Goal: Information Seeking & Learning: Learn about a topic

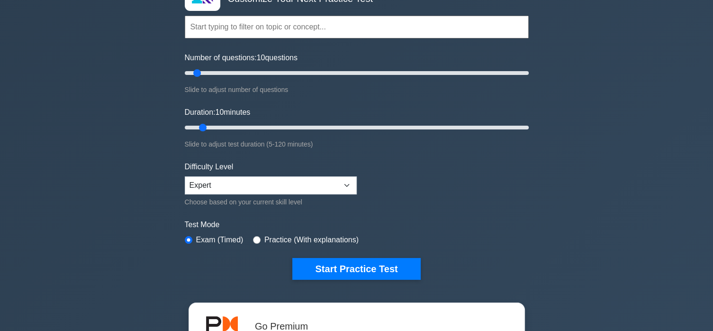
scroll to position [82, 0]
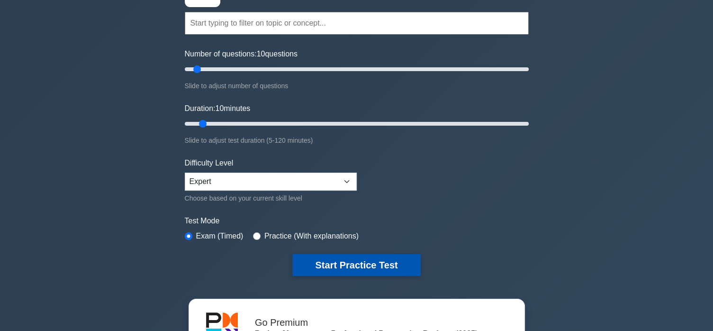
click at [330, 270] on button "Start Practice Test" at bounding box center [356, 265] width 128 height 22
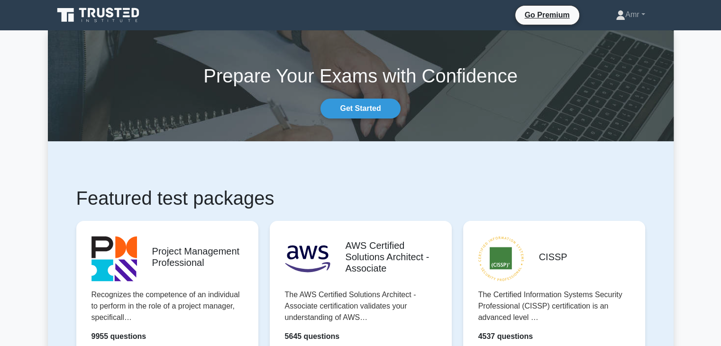
click at [165, 22] on div "Go Premium Amr Profile Settings Profile Settings Go Premium Amr Profile Settings" at bounding box center [410, 15] width 516 height 20
click at [349, 107] on link "Get Started" at bounding box center [360, 109] width 80 height 20
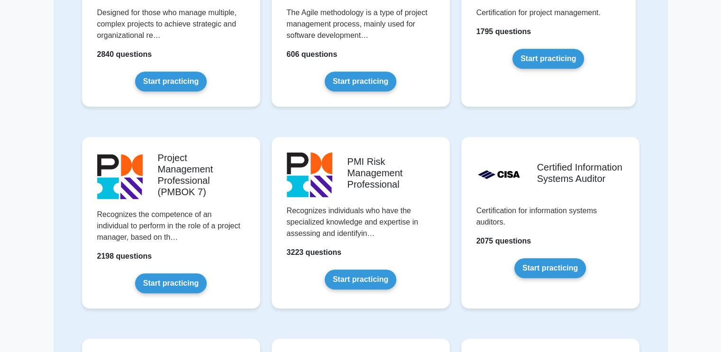
scroll to position [569, 0]
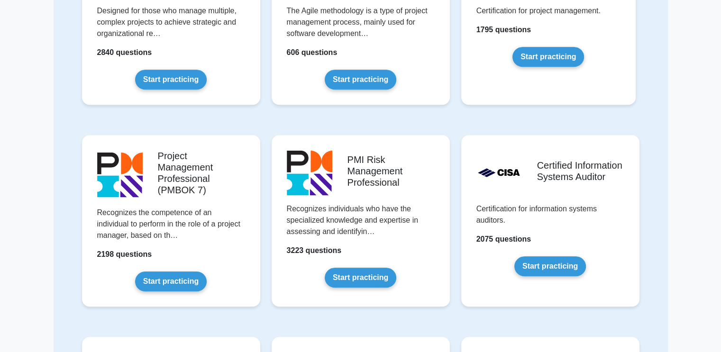
click at [163, 279] on link "Start practicing" at bounding box center [171, 282] width 72 height 20
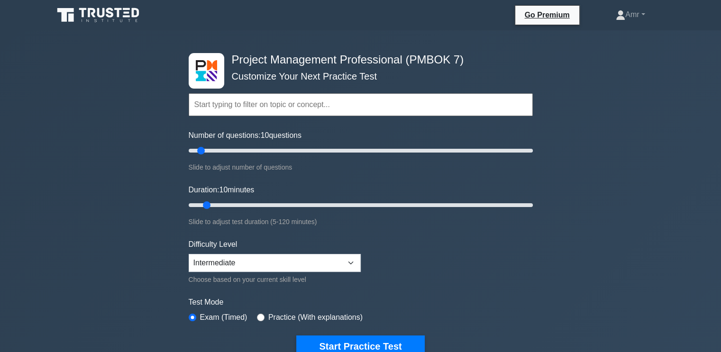
click at [387, 341] on button "Start Practice Test" at bounding box center [360, 347] width 128 height 22
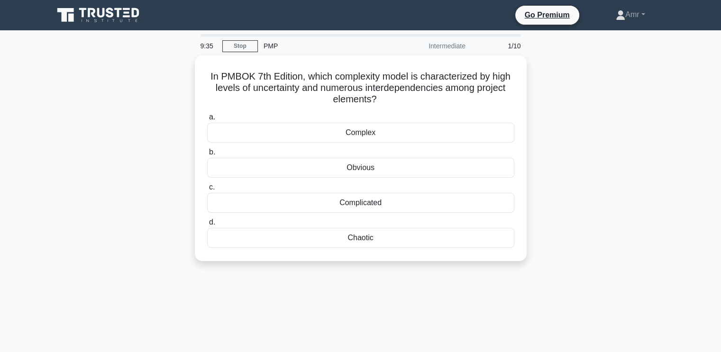
click at [434, 137] on div "Complex" at bounding box center [360, 133] width 307 height 20
click at [207, 120] on input "a. Complex" at bounding box center [207, 117] width 0 height 6
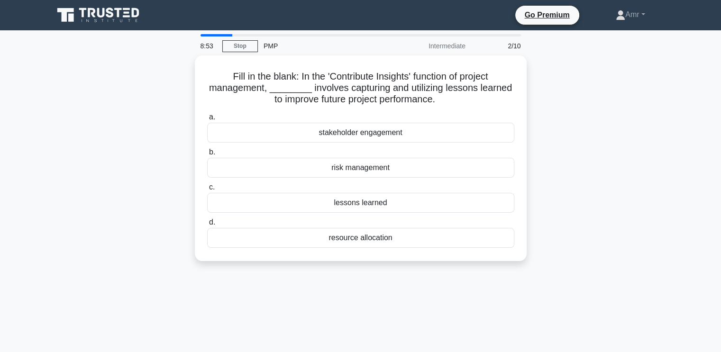
click at [440, 245] on div "resource allocation" at bounding box center [360, 238] width 307 height 20
click at [207, 226] on input "d. resource allocation" at bounding box center [207, 222] width 0 height 6
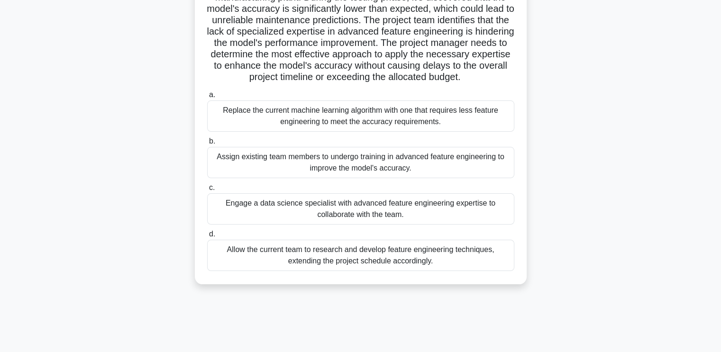
scroll to position [104, 0]
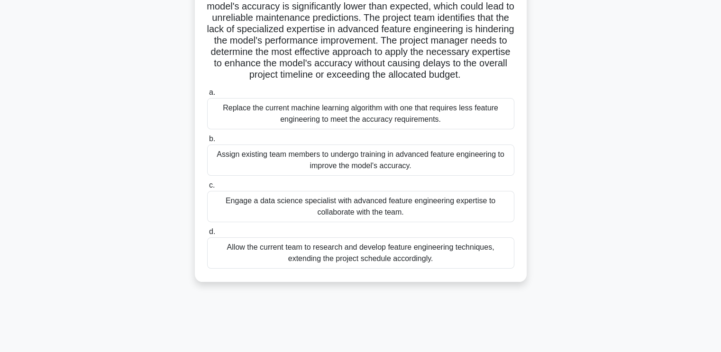
click at [488, 154] on div "Assign existing team members to undergo training in advanced feature engineerin…" at bounding box center [360, 160] width 307 height 31
click at [207, 142] on input "b. Assign existing team members to undergo training in advanced feature enginee…" at bounding box center [207, 139] width 0 height 6
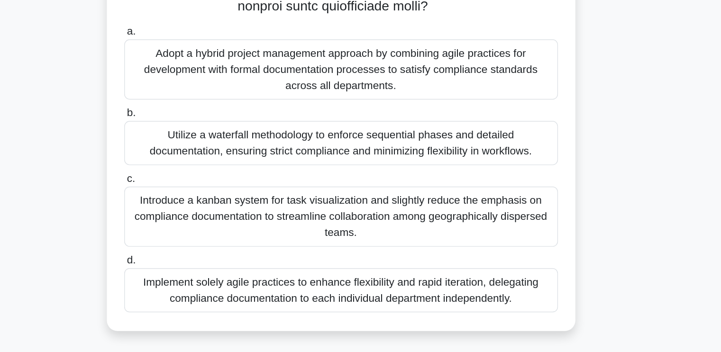
scroll to position [174, 0]
click at [230, 150] on div "Adopt a hybrid project management approach by combining agile practices for dev…" at bounding box center [360, 151] width 307 height 43
click at [207, 128] on input "a. Adopt a hybrid project management approach by combining agile practices for …" at bounding box center [207, 125] width 0 height 6
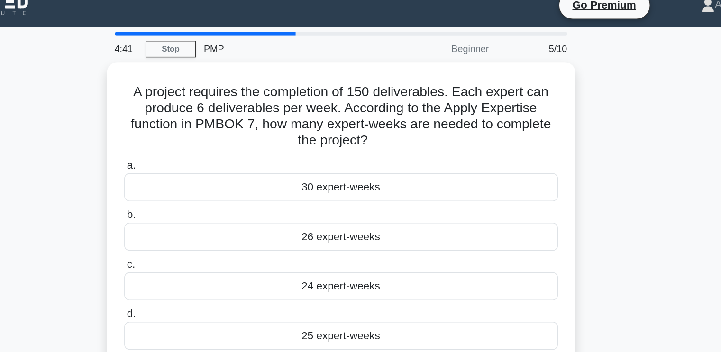
scroll to position [0, 0]
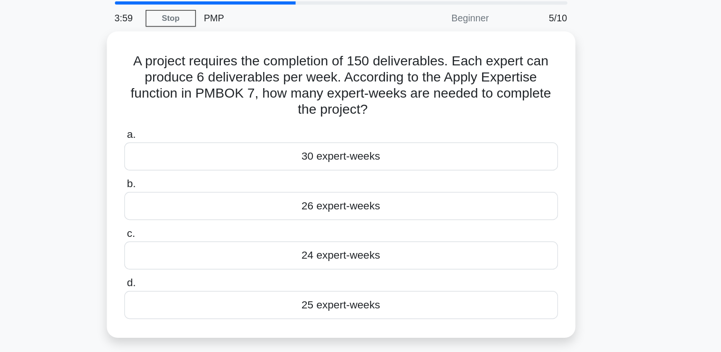
click at [479, 249] on div "25 expert-weeks" at bounding box center [360, 249] width 307 height 20
click at [207, 237] on input "d. 25 expert-weeks" at bounding box center [207, 234] width 0 height 6
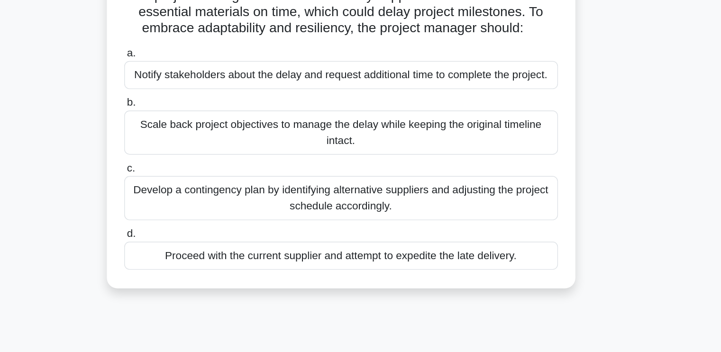
click at [421, 133] on div "Notify stakeholders about the delay and request additional time to complete the…" at bounding box center [360, 133] width 307 height 20
click at [207, 120] on input "a. Notify stakeholders about the delay and request additional time to complete …" at bounding box center [207, 117] width 0 height 6
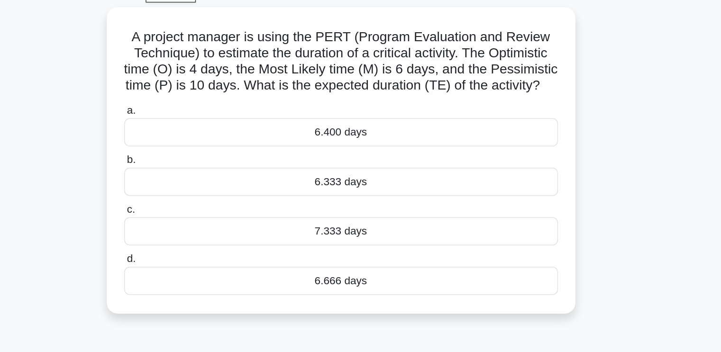
click at [413, 189] on div "6.333 days" at bounding box center [360, 179] width 307 height 20
click at [207, 167] on input "b. 6.333 days" at bounding box center [207, 164] width 0 height 6
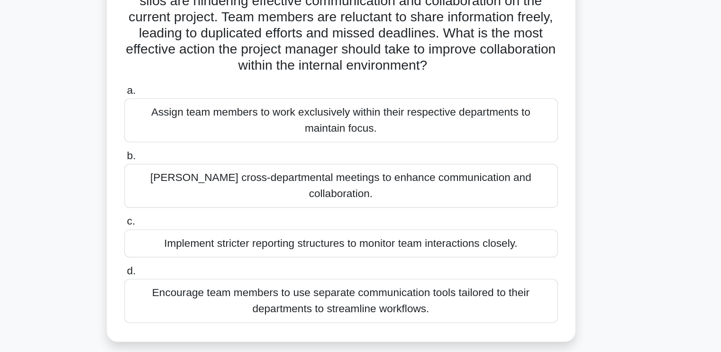
click at [594, 171] on div "A project manager at a technology firm notices that internal departmental silos…" at bounding box center [361, 197] width 626 height 285
click at [438, 209] on div "Foster cross-departmental meetings to enhance communication and collaboration." at bounding box center [360, 218] width 307 height 31
click at [207, 201] on input "b. Foster cross-departmental meetings to enhance communication and collaboratio…" at bounding box center [207, 198] width 0 height 6
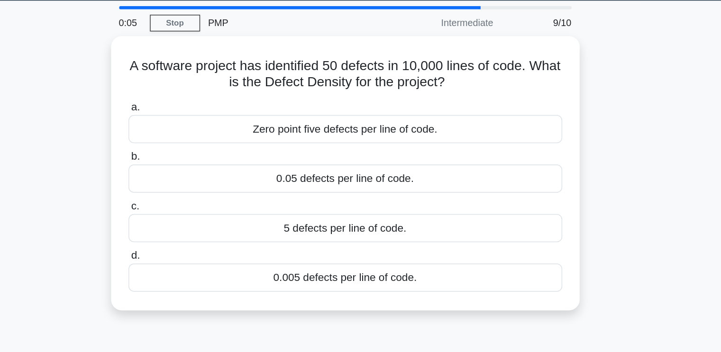
click at [457, 121] on div "Zero point five defects per line of code." at bounding box center [360, 121] width 307 height 20
click at [207, 109] on input "a. Zero point five defects per line of code." at bounding box center [207, 106] width 0 height 6
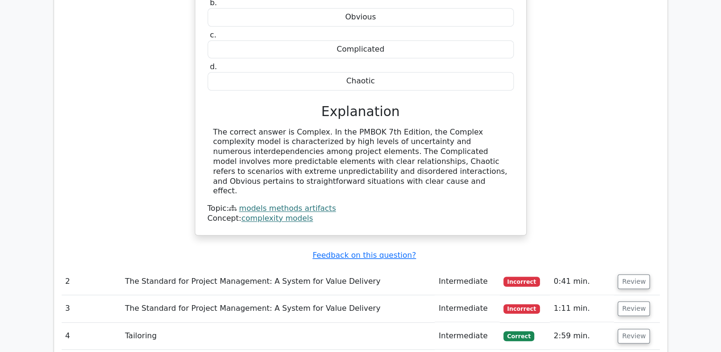
scroll to position [876, 0]
click at [638, 274] on button "Review" at bounding box center [634, 281] width 32 height 15
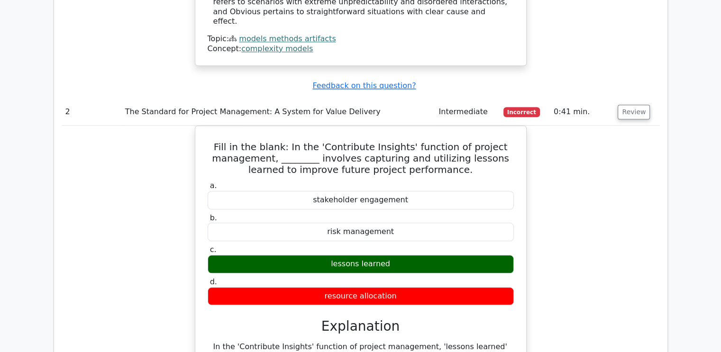
scroll to position [1046, 0]
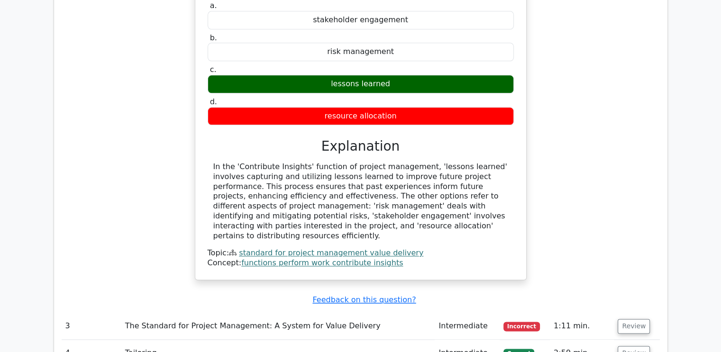
click at [633, 319] on button "Review" at bounding box center [634, 326] width 32 height 15
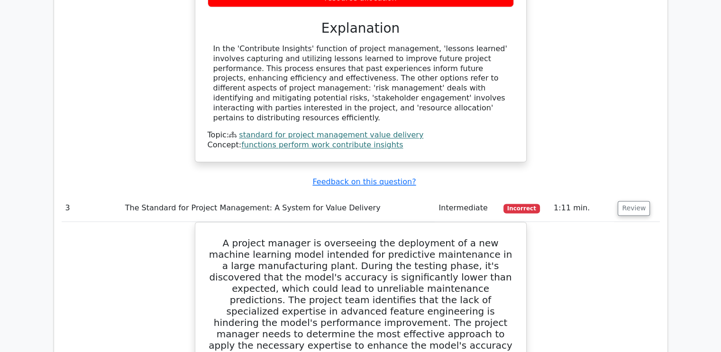
scroll to position [1344, 0]
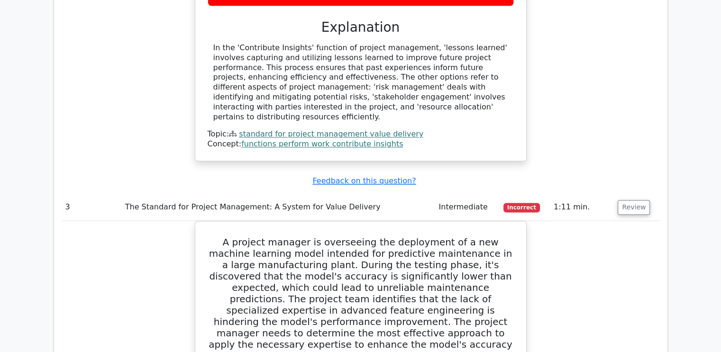
click at [638, 200] on button "Review" at bounding box center [634, 207] width 32 height 15
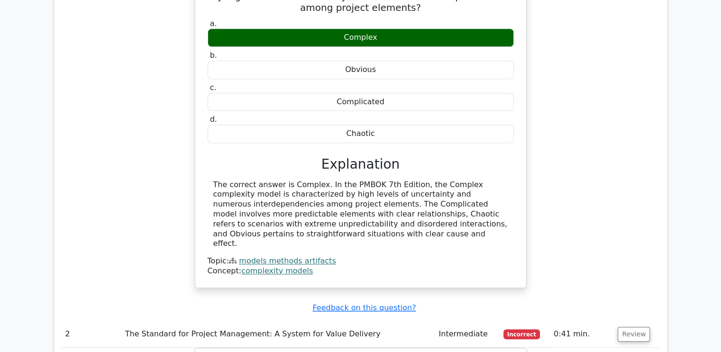
click at [630, 327] on button "Review" at bounding box center [634, 334] width 32 height 15
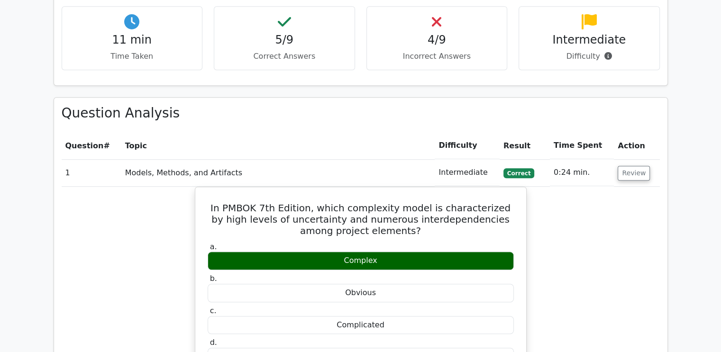
click at [643, 166] on button "Review" at bounding box center [634, 173] width 32 height 15
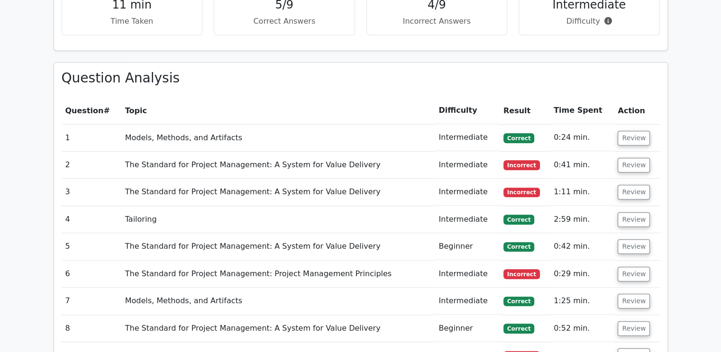
scroll to position [660, 0]
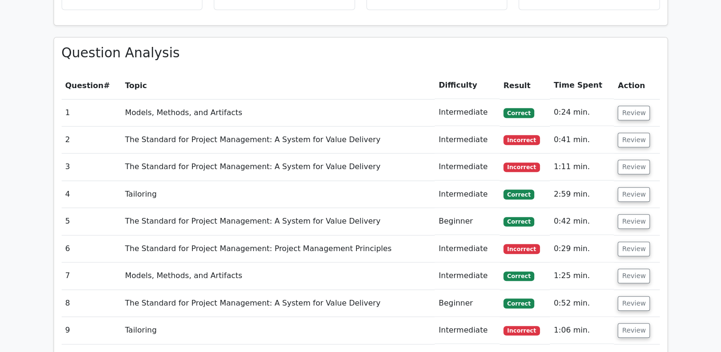
click at [631, 187] on button "Review" at bounding box center [634, 194] width 32 height 15
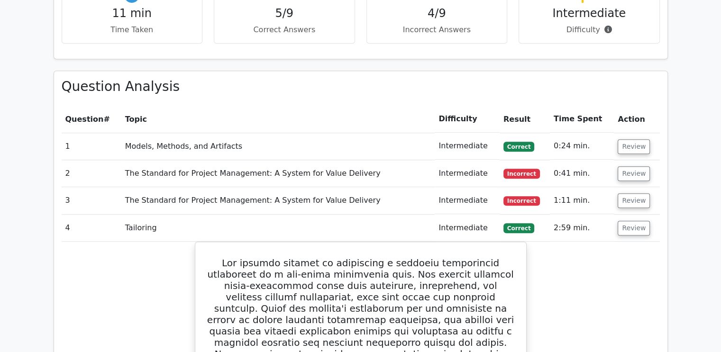
scroll to position [627, 0]
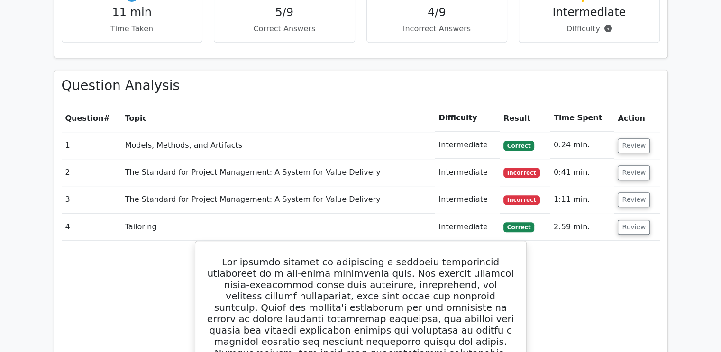
click at [631, 220] on button "Review" at bounding box center [634, 227] width 32 height 15
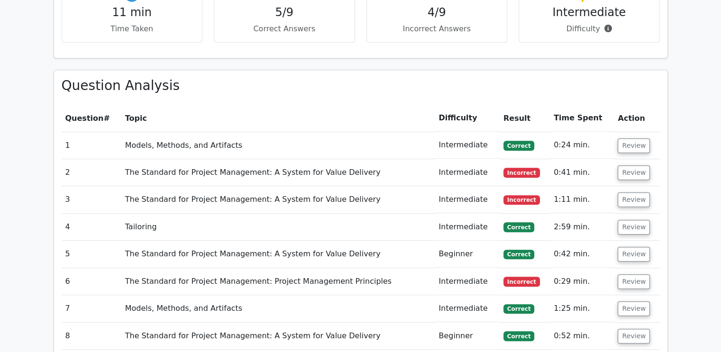
click at [633, 247] on button "Review" at bounding box center [634, 254] width 32 height 15
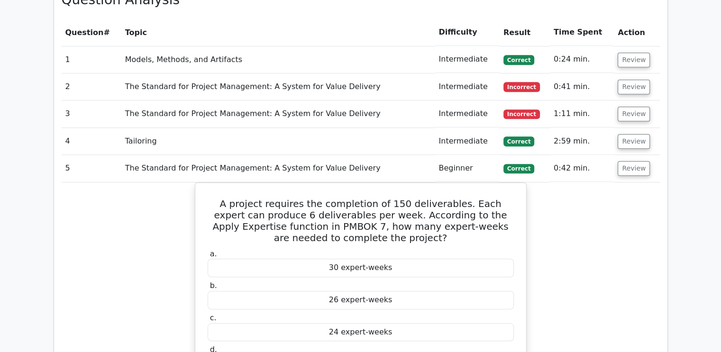
scroll to position [716, 0]
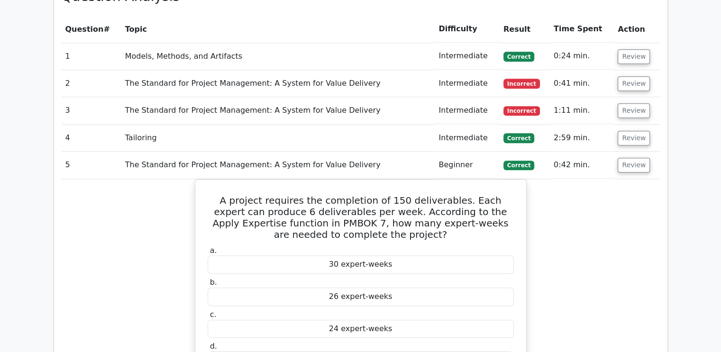
click at [637, 158] on button "Review" at bounding box center [634, 165] width 32 height 15
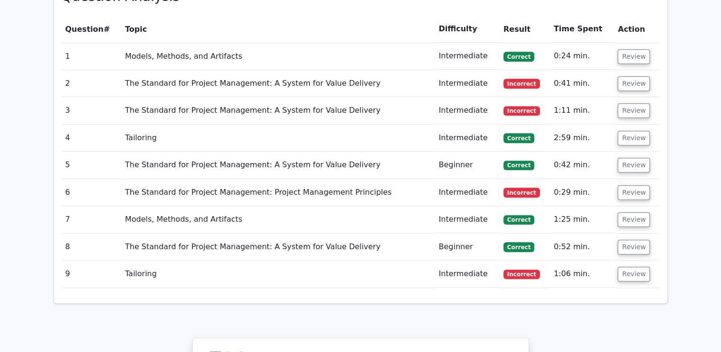
click at [628, 185] on button "Review" at bounding box center [634, 192] width 32 height 15
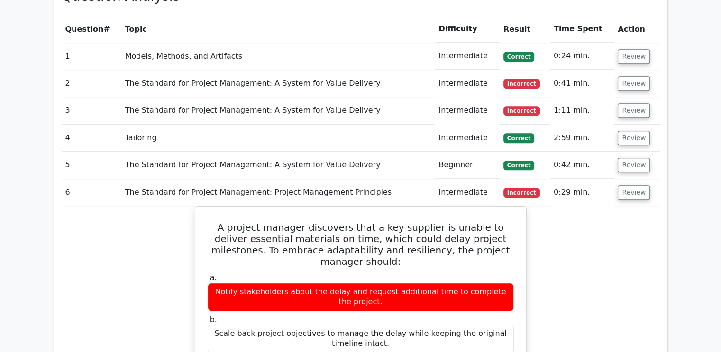
click at [630, 185] on button "Review" at bounding box center [634, 192] width 32 height 15
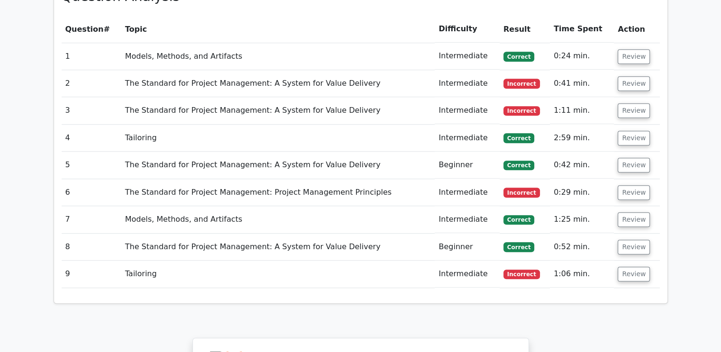
click at [633, 212] on button "Review" at bounding box center [634, 219] width 32 height 15
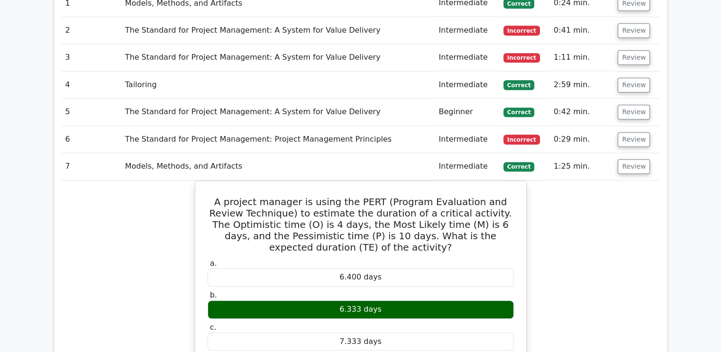
scroll to position [770, 0]
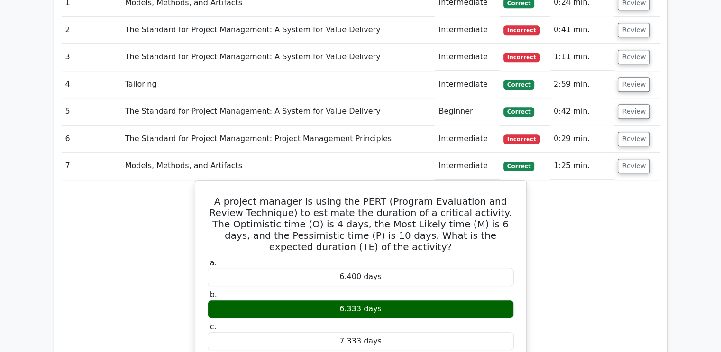
click at [631, 159] on button "Review" at bounding box center [634, 166] width 32 height 15
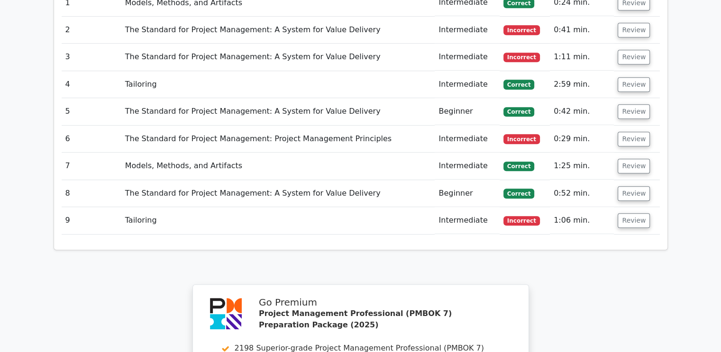
click at [635, 159] on button "Review" at bounding box center [634, 166] width 32 height 15
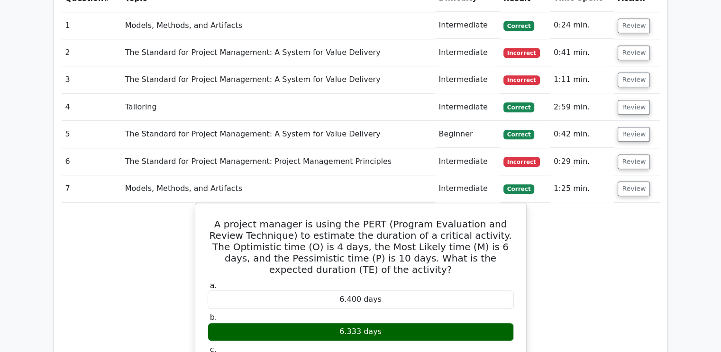
scroll to position [749, 0]
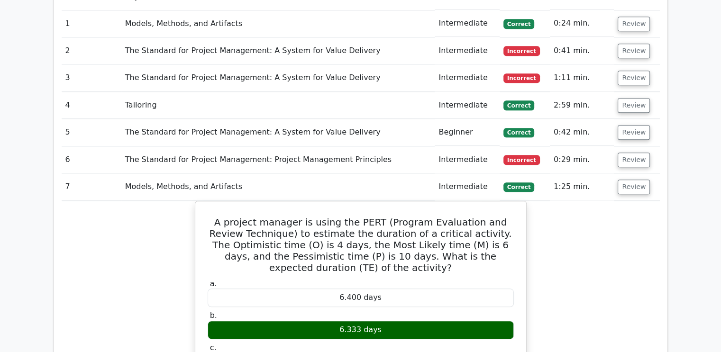
click at [633, 180] on button "Review" at bounding box center [634, 187] width 32 height 15
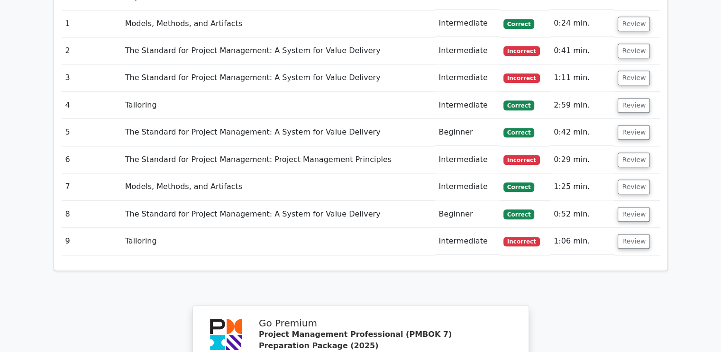
click at [632, 207] on button "Review" at bounding box center [634, 214] width 32 height 15
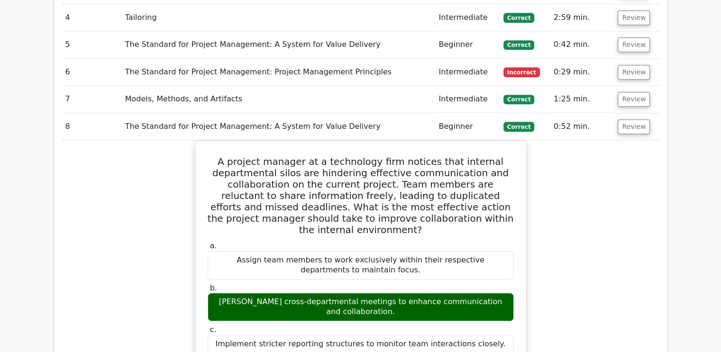
scroll to position [838, 0]
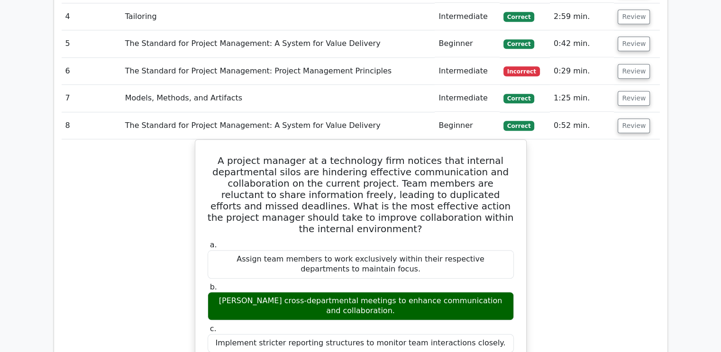
click at [629, 119] on button "Review" at bounding box center [634, 126] width 32 height 15
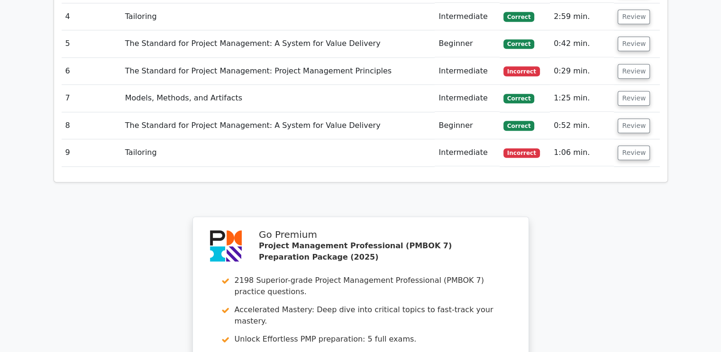
click at [634, 146] on button "Review" at bounding box center [634, 153] width 32 height 15
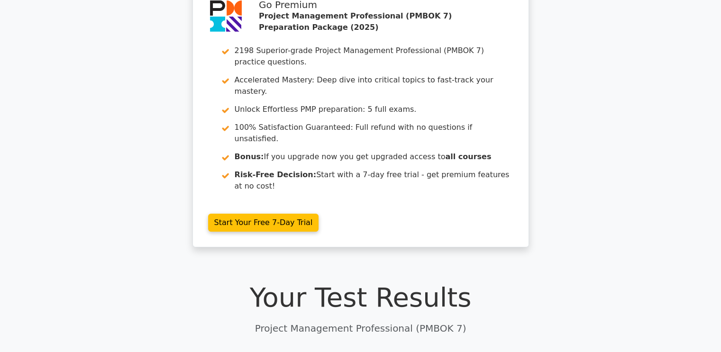
scroll to position [0, 0]
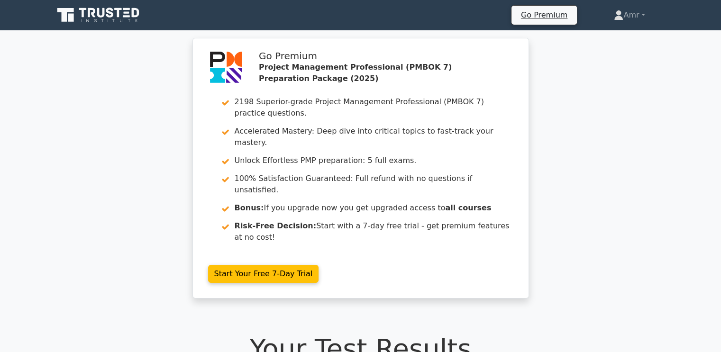
click at [78, 9] on icon at bounding box center [99, 15] width 91 height 18
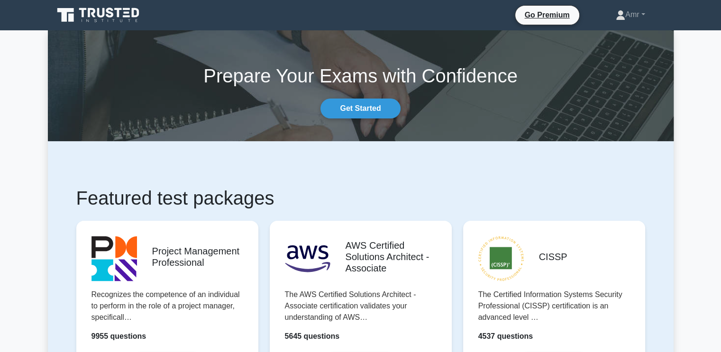
click at [49, 107] on div "Prepare Your Exams with Confidence Get Started" at bounding box center [360, 85] width 637 height 65
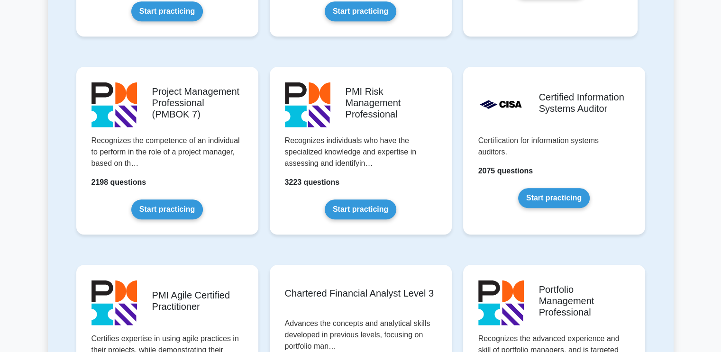
scroll to position [760, 0]
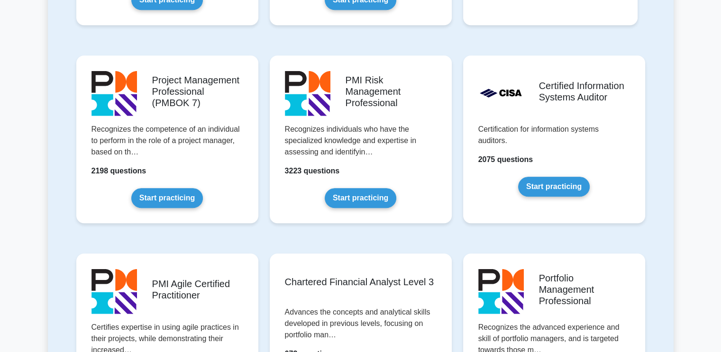
click at [147, 196] on link "Start practicing" at bounding box center [167, 198] width 72 height 20
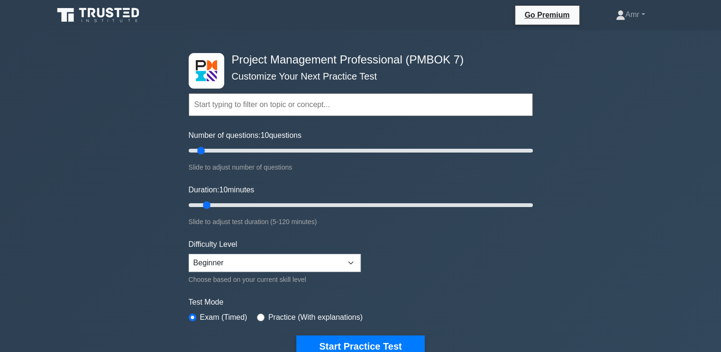
click at [384, 346] on button "Start Practice Test" at bounding box center [360, 347] width 128 height 22
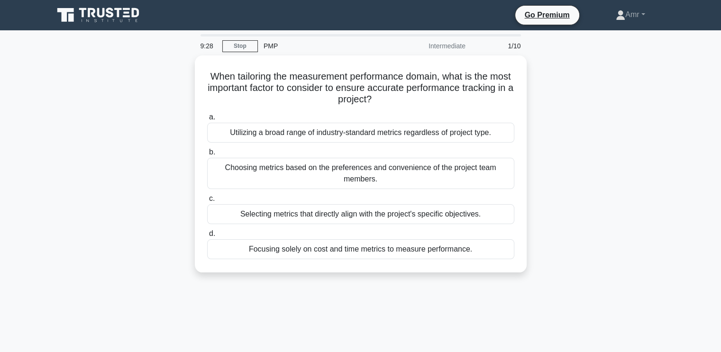
click at [468, 214] on div "Selecting metrics that directly align with the project's specific objectives." at bounding box center [360, 214] width 307 height 20
click at [207, 202] on input "c. Selecting metrics that directly align with the project's specific objectives." at bounding box center [207, 199] width 0 height 6
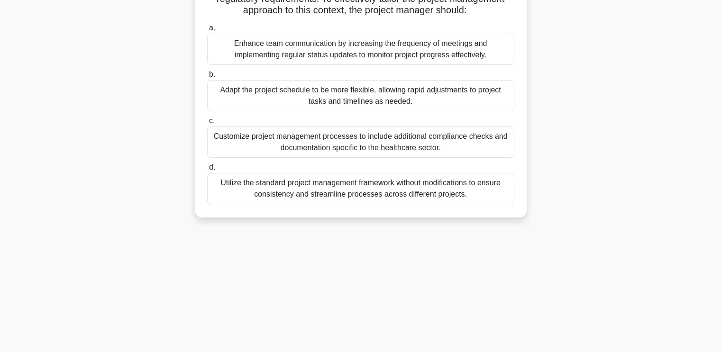
scroll to position [124, 0]
click at [429, 147] on div "Customize project management processes to include additional compliance checks …" at bounding box center [360, 141] width 307 height 31
click at [207, 124] on input "c. Customize project management processes to include additional compliance chec…" at bounding box center [207, 121] width 0 height 6
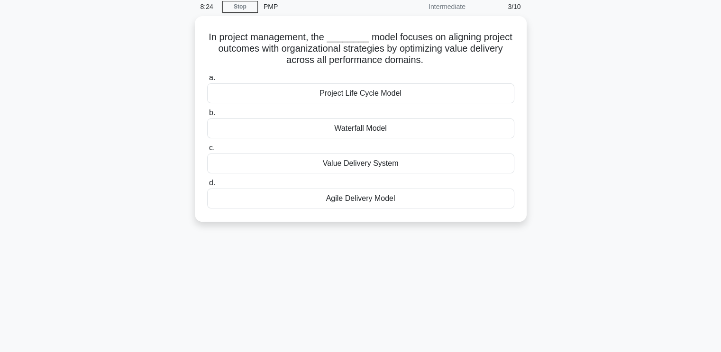
scroll to position [27, 0]
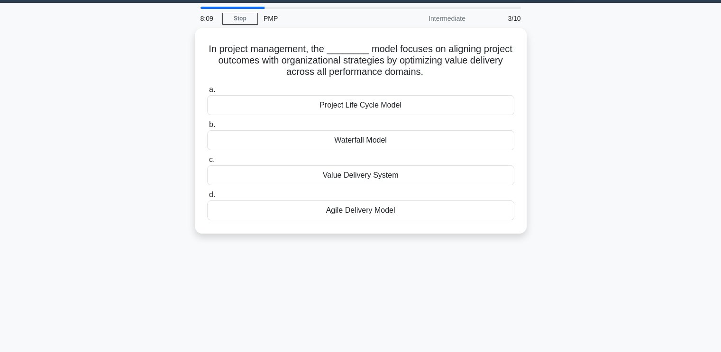
click at [247, 177] on div "Value Delivery System" at bounding box center [360, 175] width 307 height 20
click at [207, 163] on input "c. Value Delivery System" at bounding box center [207, 160] width 0 height 6
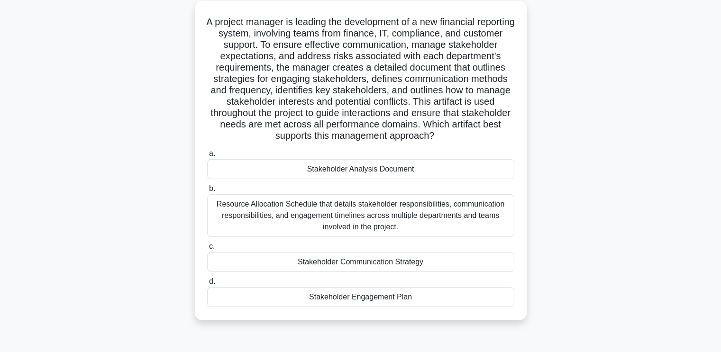
scroll to position [57, 0]
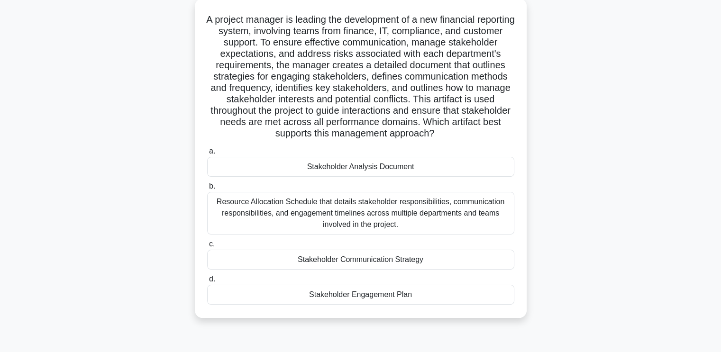
click at [486, 216] on div "Resource Allocation Schedule that details stakeholder responsibilities, communi…" at bounding box center [360, 213] width 307 height 43
click at [207, 190] on input "b. Resource Allocation Schedule that details stakeholder responsibilities, comm…" at bounding box center [207, 186] width 0 height 6
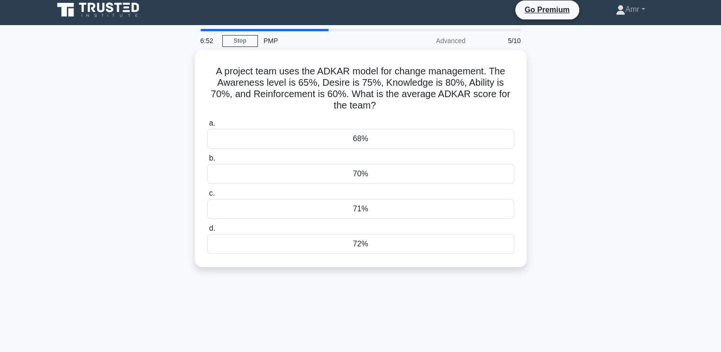
scroll to position [0, 0]
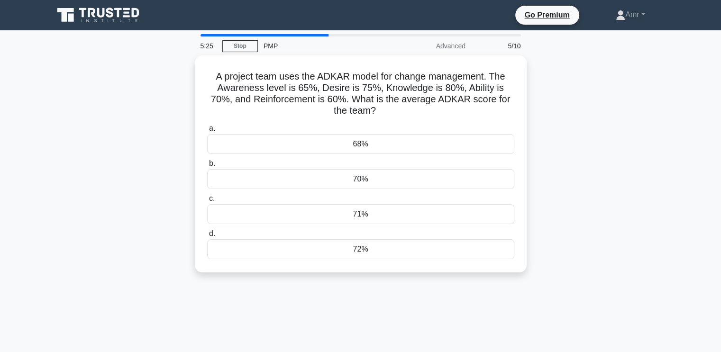
click at [395, 184] on div "70%" at bounding box center [360, 179] width 307 height 20
click at [207, 167] on input "b. 70%" at bounding box center [207, 164] width 0 height 6
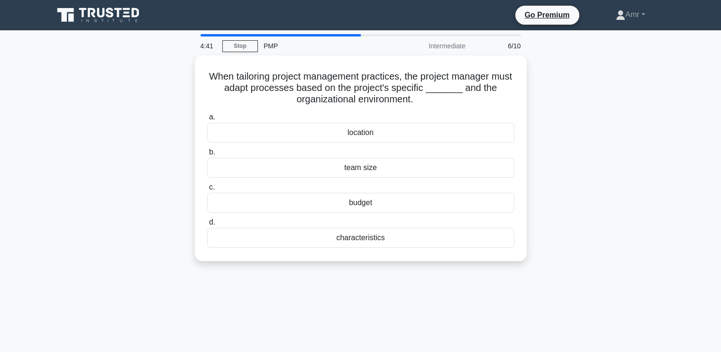
click at [482, 197] on div "budget" at bounding box center [360, 203] width 307 height 20
click at [207, 191] on input "c. budget" at bounding box center [207, 187] width 0 height 6
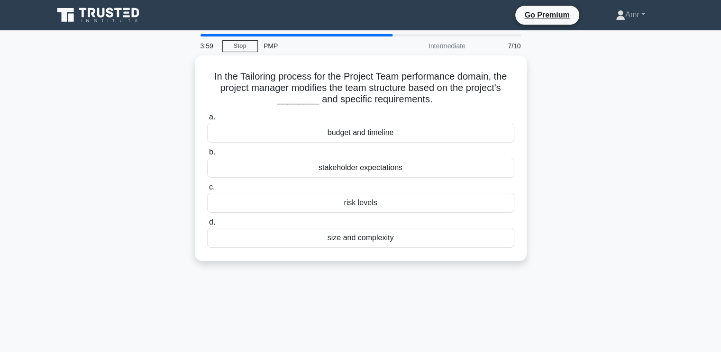
click at [484, 246] on div "size and complexity" at bounding box center [360, 238] width 307 height 20
click at [207, 226] on input "d. size and complexity" at bounding box center [207, 222] width 0 height 6
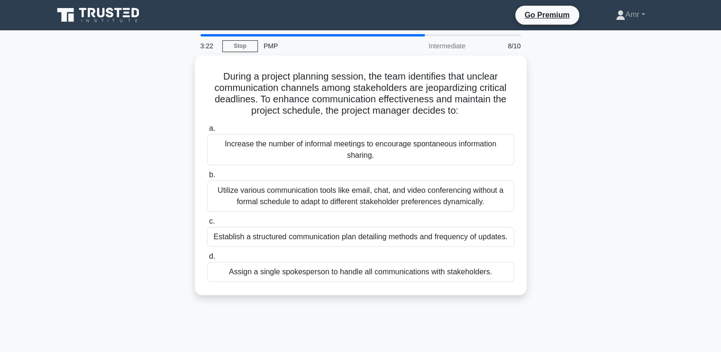
click at [495, 236] on div "Establish a structured communication plan detailing methods and frequency of up…" at bounding box center [360, 237] width 307 height 20
click at [207, 225] on input "c. Establish a structured communication plan detailing methods and frequency of…" at bounding box center [207, 222] width 0 height 6
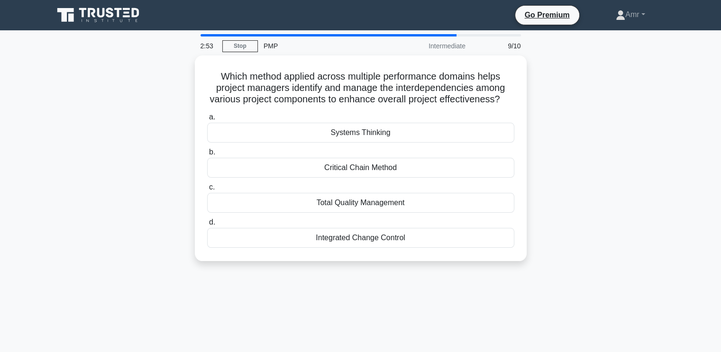
click at [478, 174] on div "Critical Chain Method" at bounding box center [360, 168] width 307 height 20
click at [207, 155] on input "b. Critical Chain Method" at bounding box center [207, 152] width 0 height 6
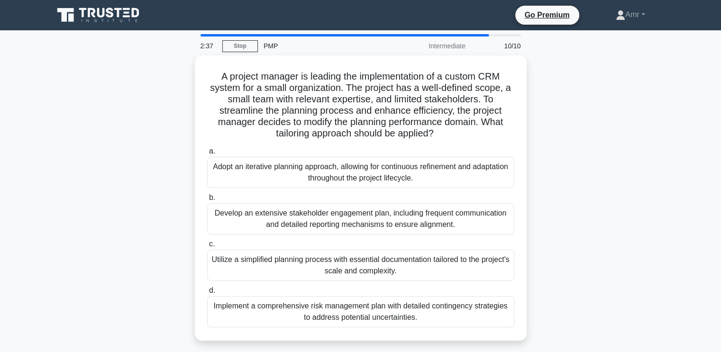
click at [690, 198] on main "2:37 Stop PMP Intermediate 10/10 A project manager is leading the implementatio…" at bounding box center [360, 271] width 721 height 482
click at [468, 267] on div "Utilize a simplified planning process with essential documentation tailored to …" at bounding box center [360, 265] width 307 height 31
click at [207, 247] on input "c. Utilize a simplified planning process with essential documentation tailored …" at bounding box center [207, 244] width 0 height 6
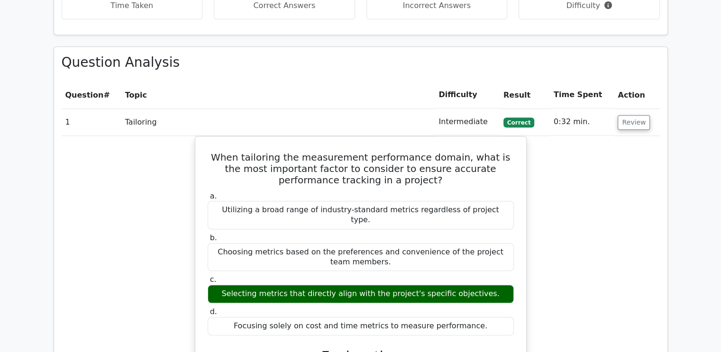
scroll to position [643, 0]
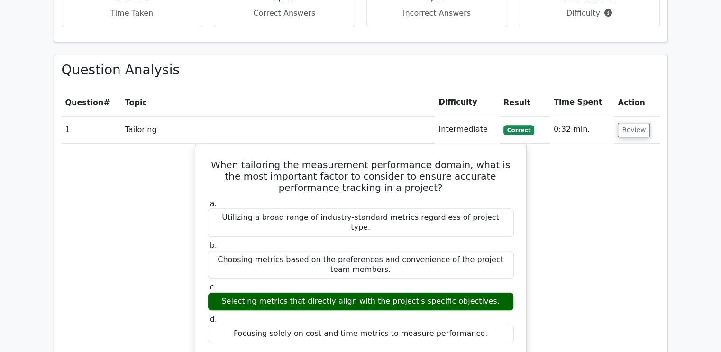
click at [635, 123] on button "Review" at bounding box center [634, 130] width 32 height 15
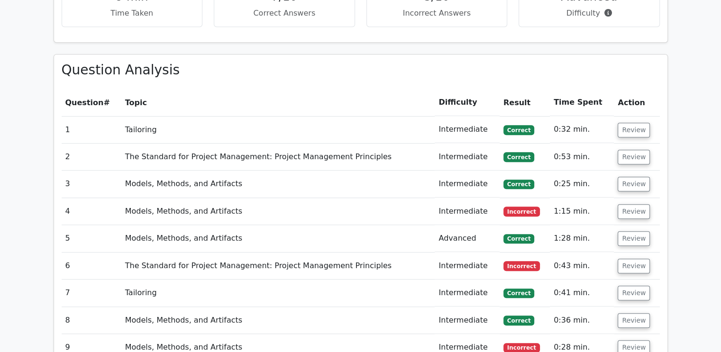
click at [633, 204] on button "Review" at bounding box center [634, 211] width 32 height 15
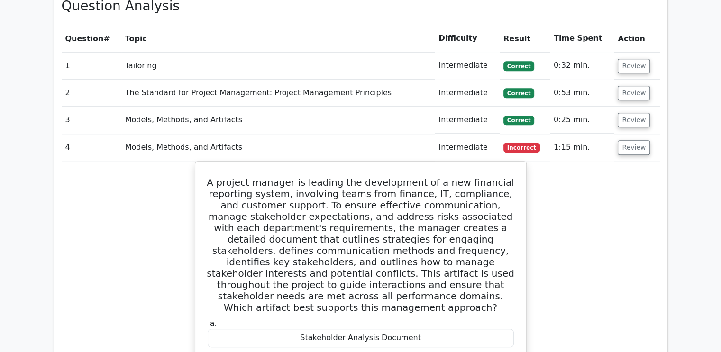
scroll to position [699, 0]
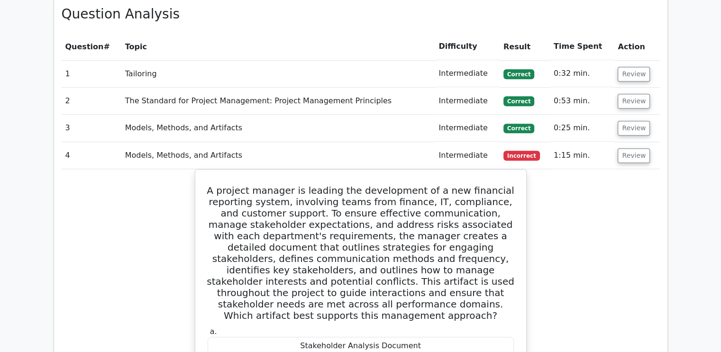
click at [636, 148] on button "Review" at bounding box center [634, 155] width 32 height 15
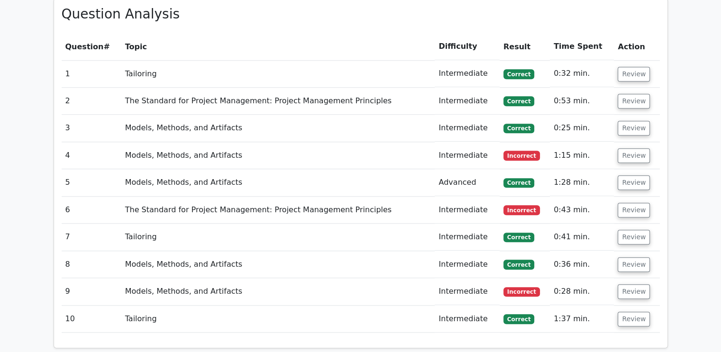
click at [631, 203] on button "Review" at bounding box center [634, 210] width 32 height 15
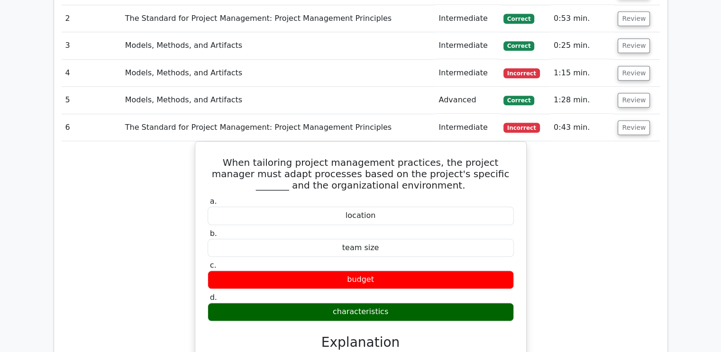
scroll to position [782, 0]
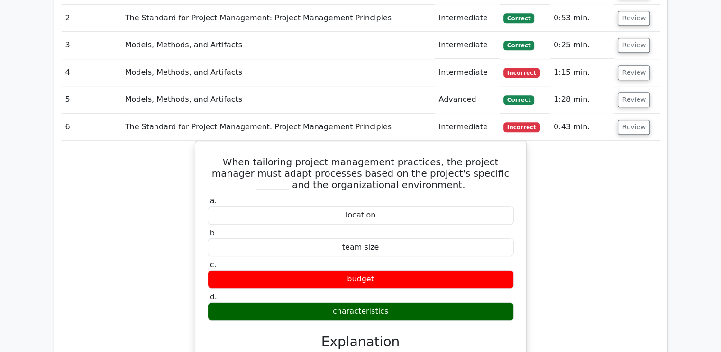
click at [655, 186] on div "When tailoring project management practices, the project manager must adapt pro…" at bounding box center [361, 327] width 598 height 373
click at [656, 179] on div "When tailoring project management practices, the project manager must adapt pro…" at bounding box center [361, 327] width 598 height 373
click at [656, 178] on div "When tailoring project management practices, the project manager must adapt pro…" at bounding box center [361, 327] width 598 height 373
click at [658, 179] on div "When tailoring project management practices, the project manager must adapt pro…" at bounding box center [361, 327] width 598 height 373
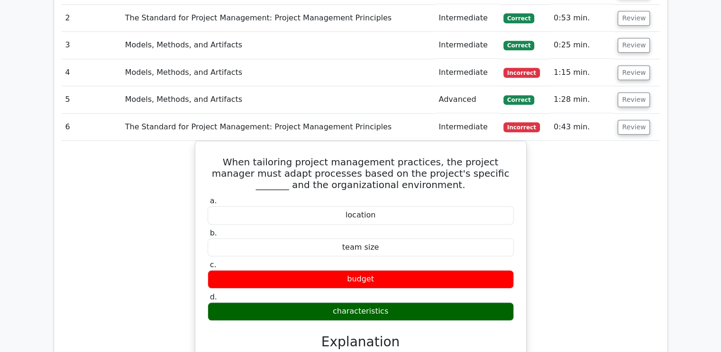
click at [658, 175] on div "When tailoring project management practices, the project manager must adapt pro…" at bounding box center [361, 327] width 598 height 373
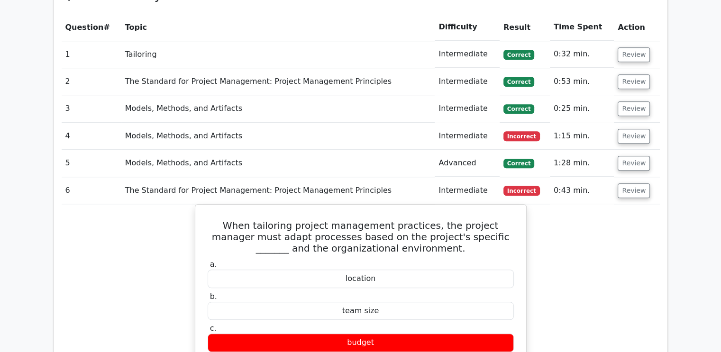
scroll to position [717, 0]
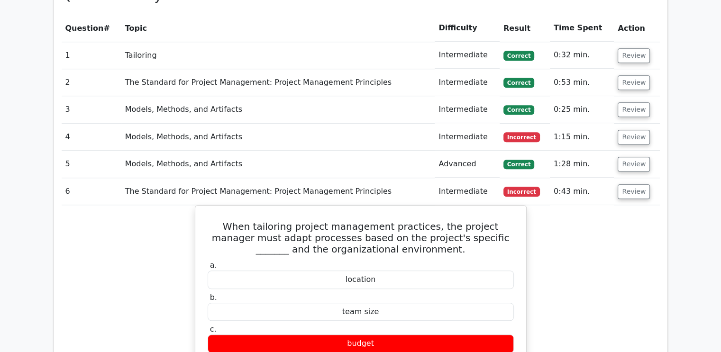
click at [644, 184] on button "Review" at bounding box center [634, 191] width 32 height 15
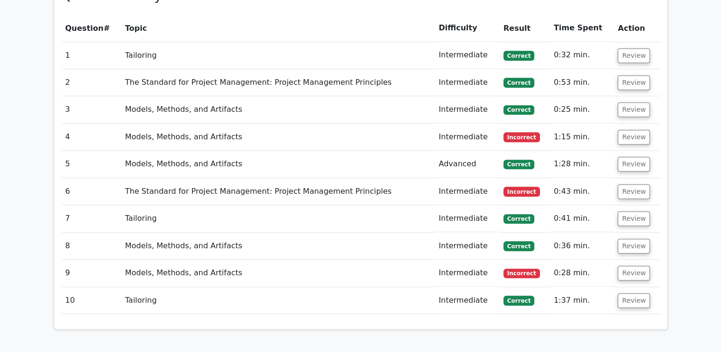
click at [633, 266] on button "Review" at bounding box center [634, 273] width 32 height 15
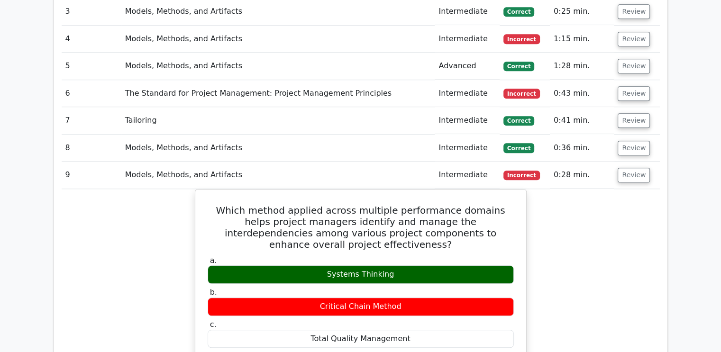
scroll to position [815, 0]
click at [625, 168] on button "Review" at bounding box center [634, 175] width 32 height 15
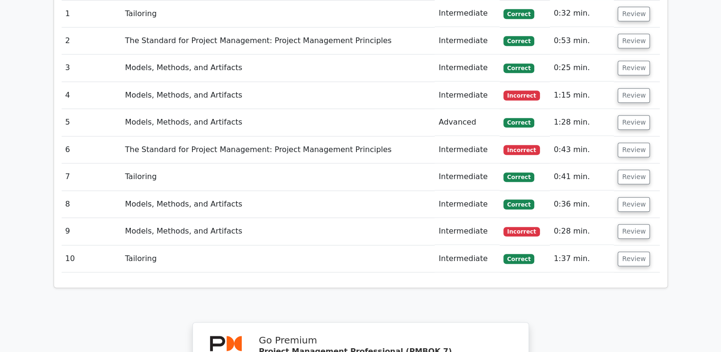
scroll to position [758, 0]
click at [632, 198] on button "Review" at bounding box center [634, 205] width 32 height 15
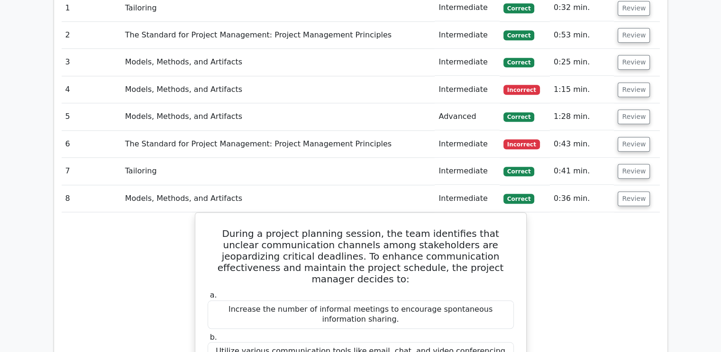
scroll to position [759, 0]
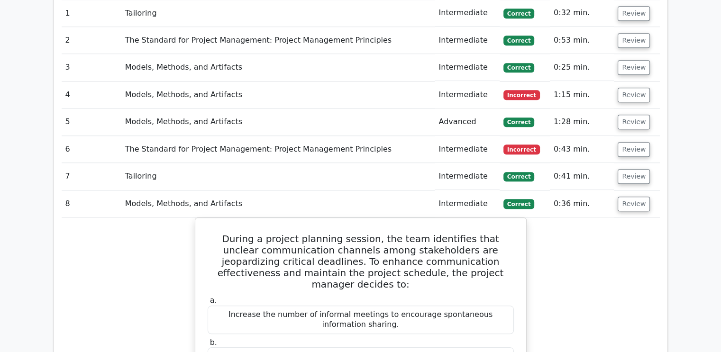
click at [626, 197] on button "Review" at bounding box center [634, 204] width 32 height 15
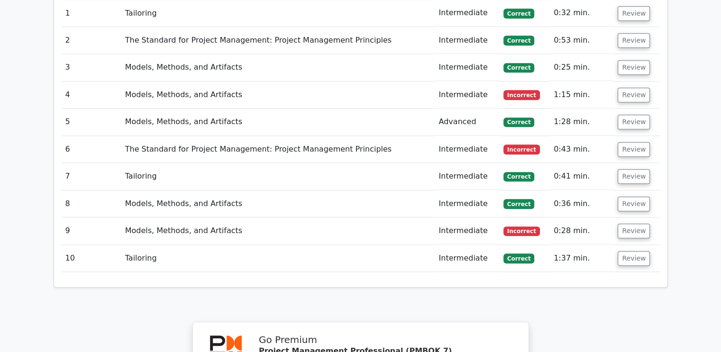
click at [634, 251] on button "Review" at bounding box center [634, 258] width 32 height 15
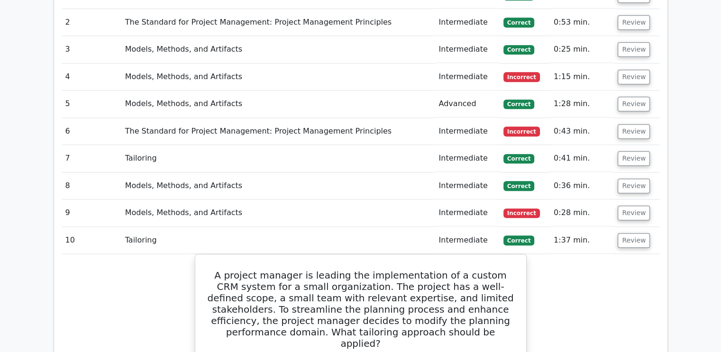
click at [634, 233] on button "Review" at bounding box center [634, 240] width 32 height 15
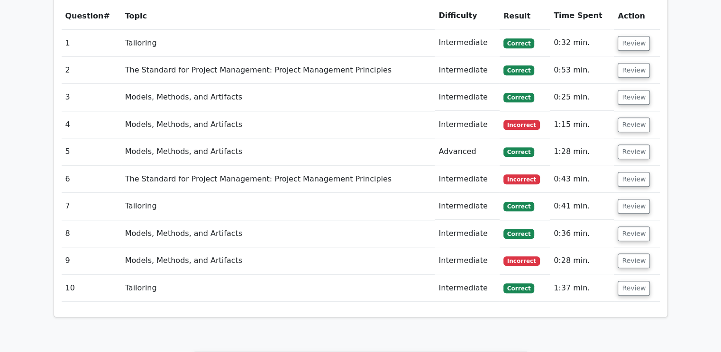
scroll to position [729, 0]
click at [634, 200] on button "Review" at bounding box center [634, 207] width 32 height 15
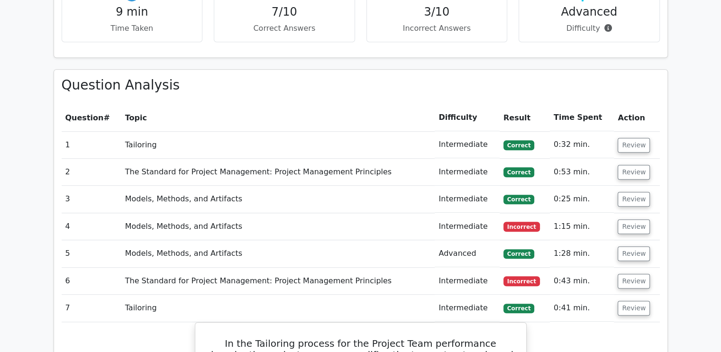
scroll to position [626, 0]
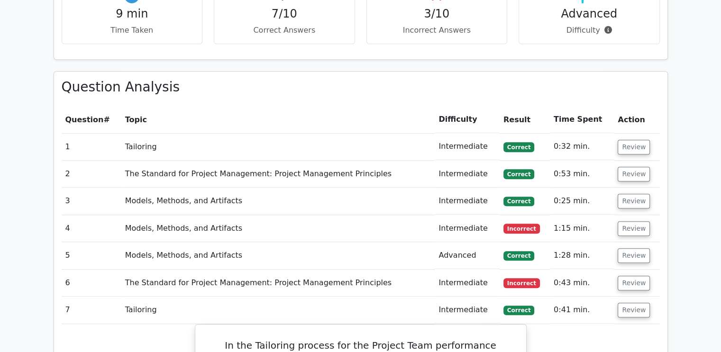
click at [628, 303] on button "Review" at bounding box center [634, 310] width 32 height 15
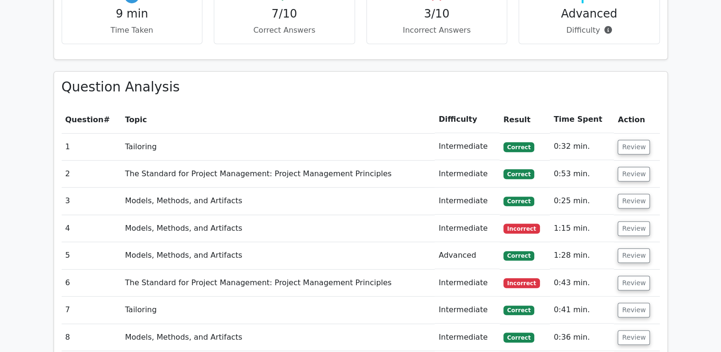
click at [635, 248] on button "Review" at bounding box center [634, 255] width 32 height 15
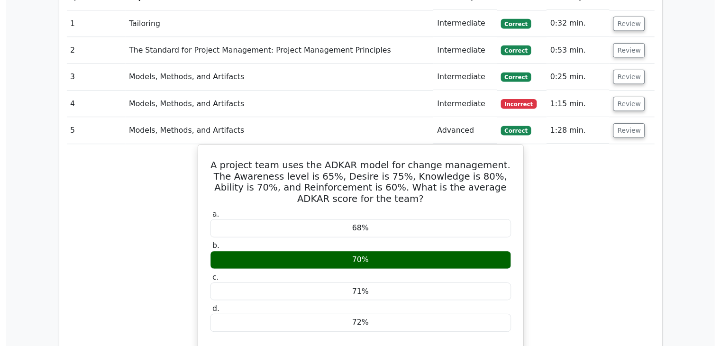
scroll to position [751, 0]
